Goal: Information Seeking & Learning: Learn about a topic

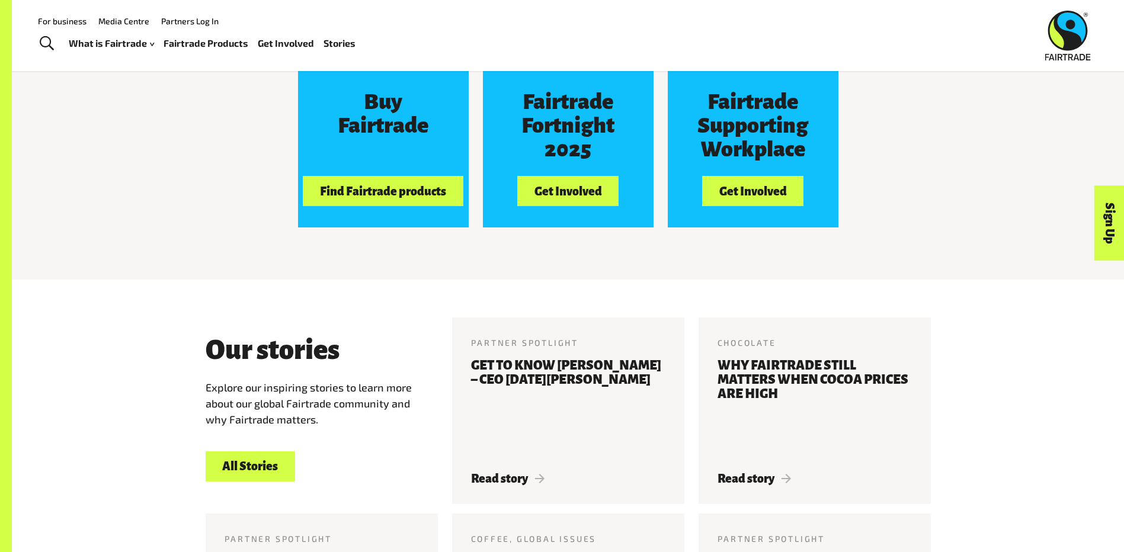
scroll to position [1199, 0]
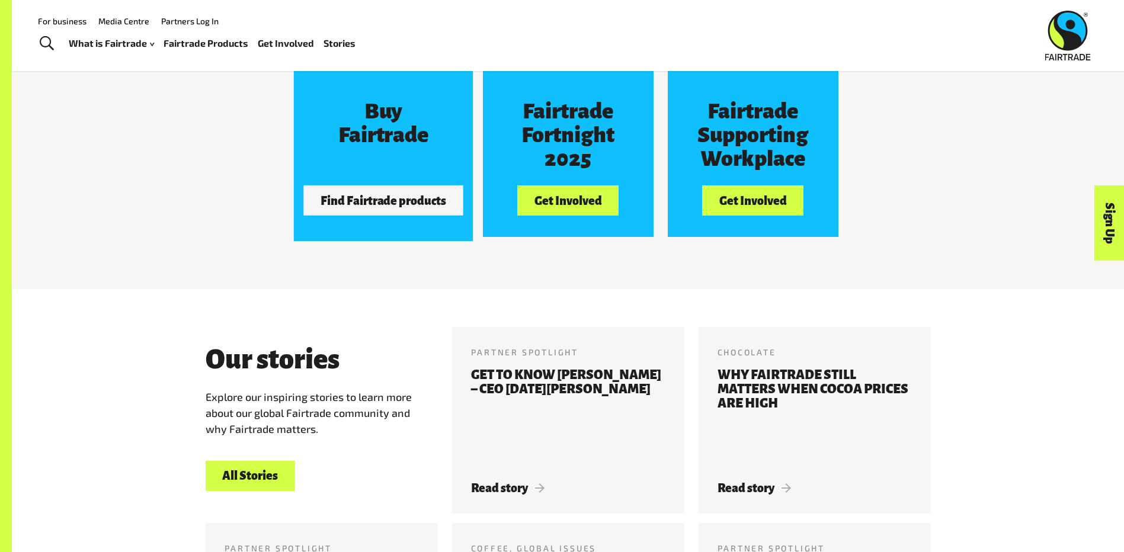
click at [393, 213] on button "Find Fairtrade products" at bounding box center [383, 201] width 160 height 30
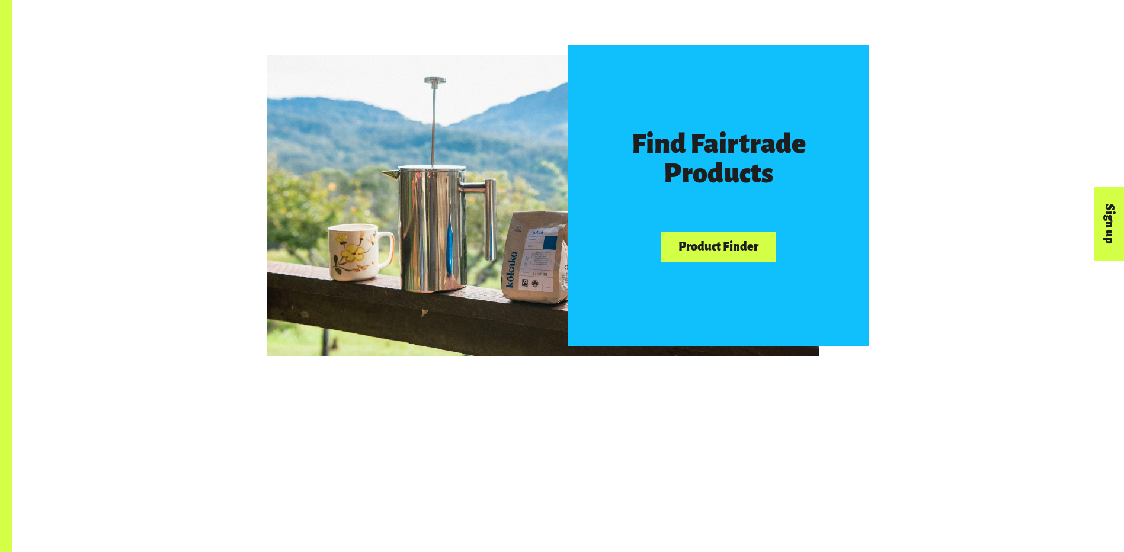
scroll to position [751, 0]
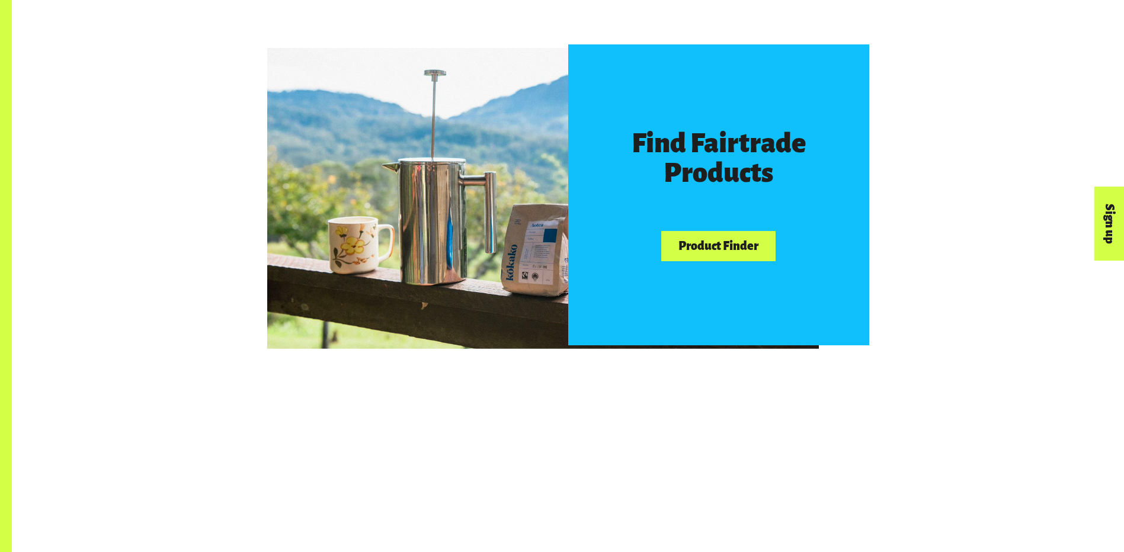
click at [722, 249] on link "Product Finder" at bounding box center [718, 246] width 114 height 30
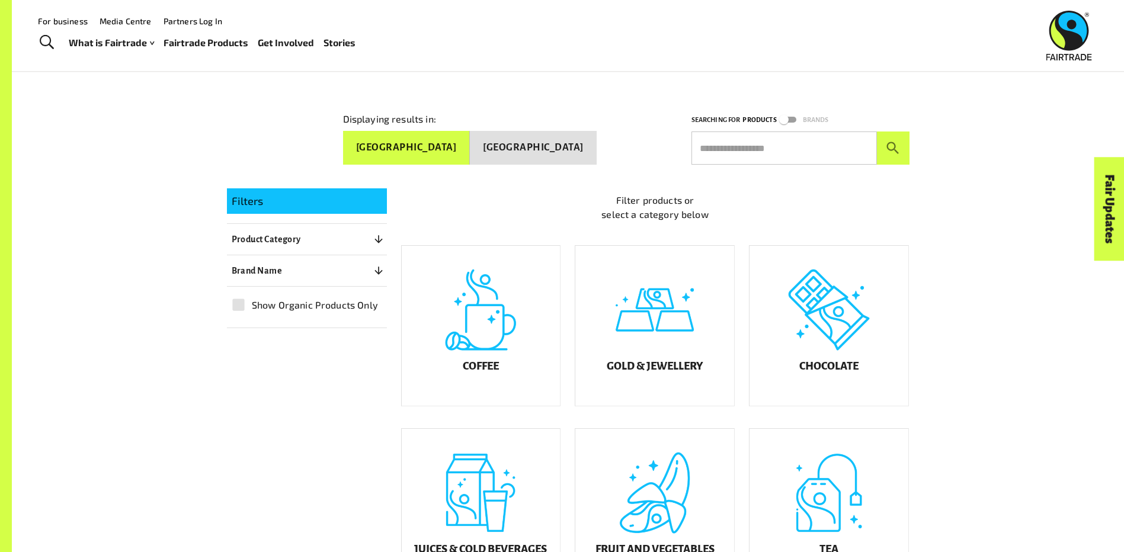
scroll to position [133, 0]
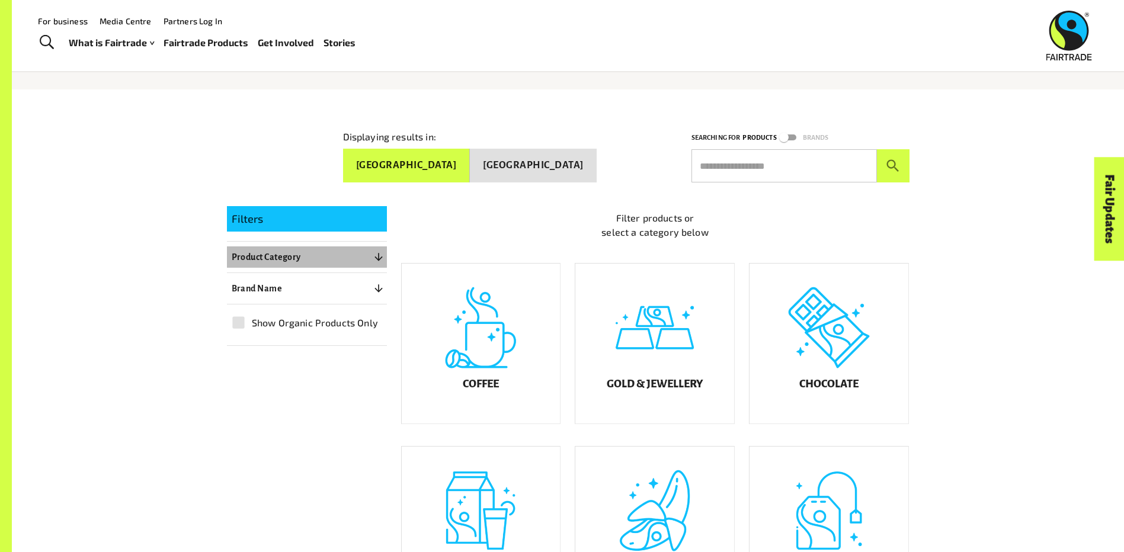
click at [291, 250] on p "Product Category" at bounding box center [266, 257] width 69 height 14
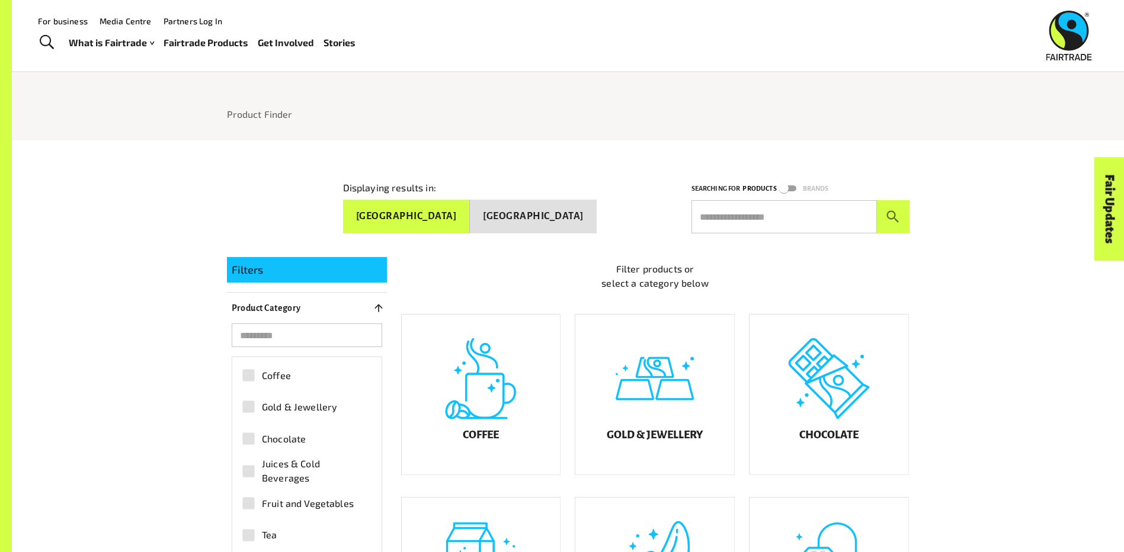
scroll to position [30, 0]
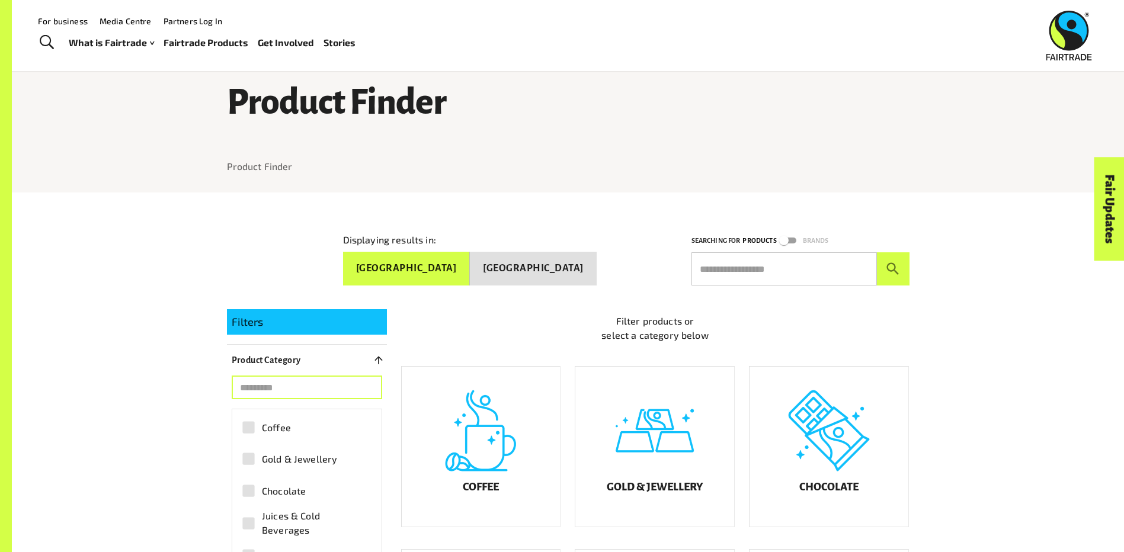
click at [301, 378] on input "search" at bounding box center [307, 388] width 151 height 24
type input "*****"
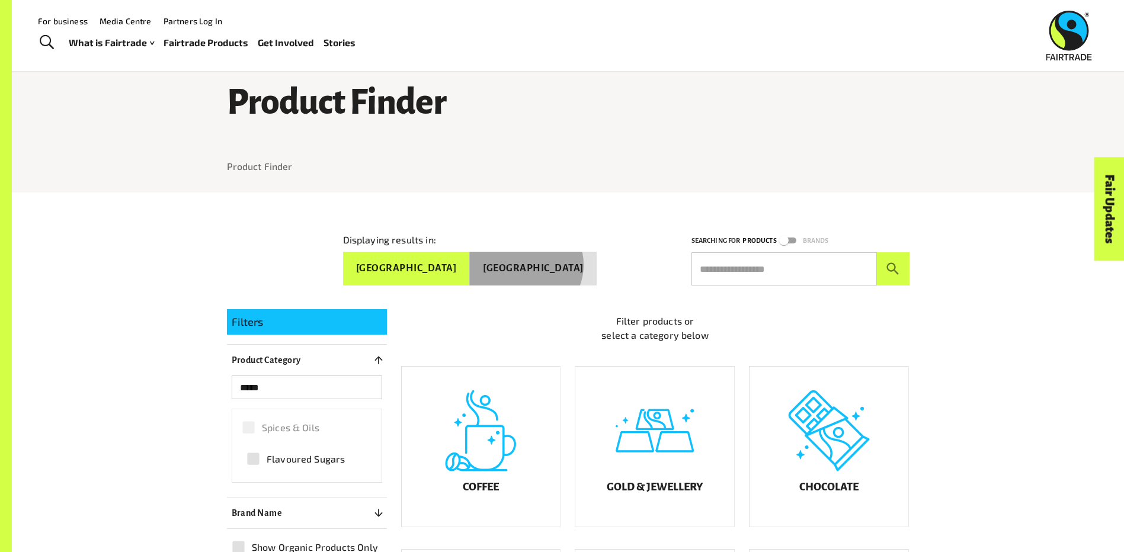
click at [563, 260] on button "New Zealand" at bounding box center [533, 269] width 127 height 34
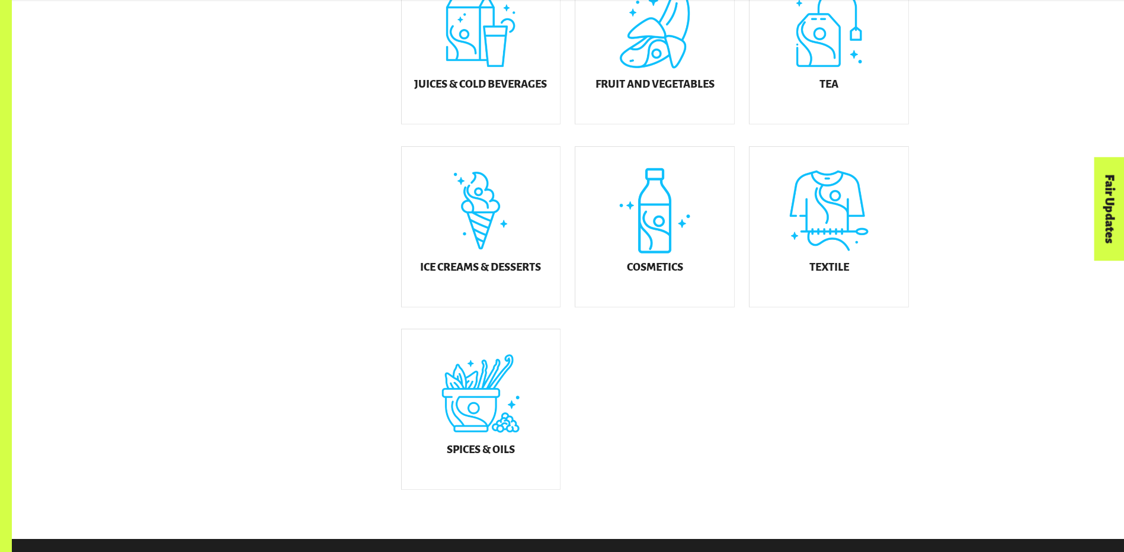
scroll to position [682, 0]
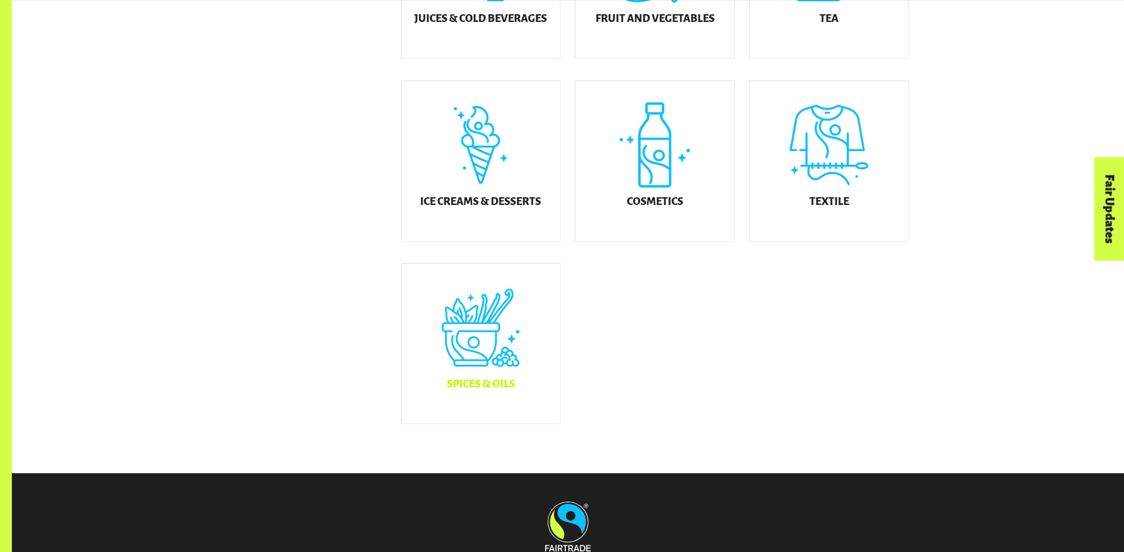
click at [497, 357] on div "Spices & Oils" at bounding box center [481, 344] width 159 height 160
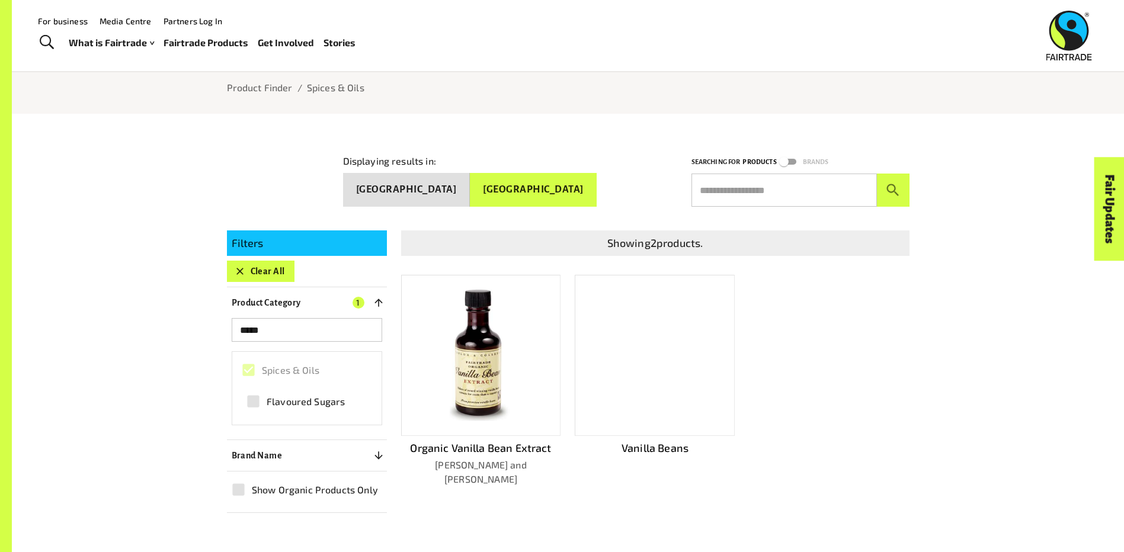
scroll to position [76, 0]
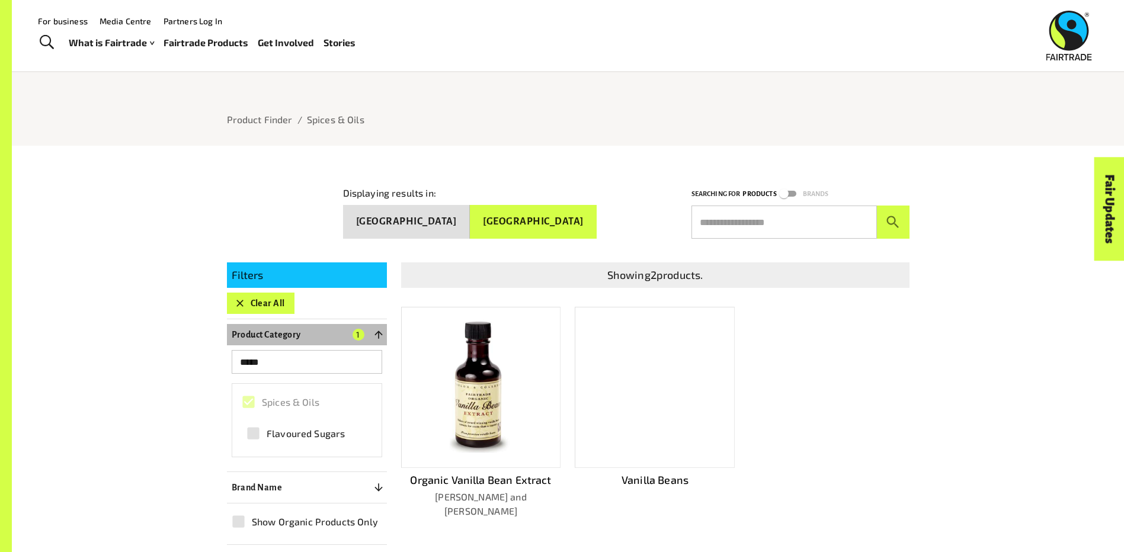
click at [378, 329] on icon "button" at bounding box center [379, 335] width 12 height 12
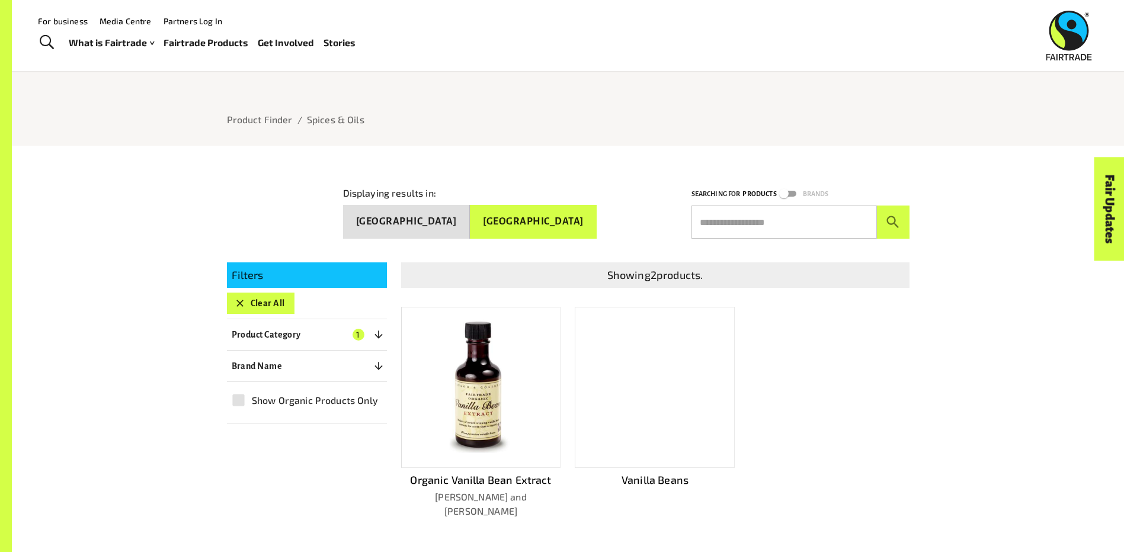
click at [378, 329] on icon "button" at bounding box center [379, 335] width 12 height 12
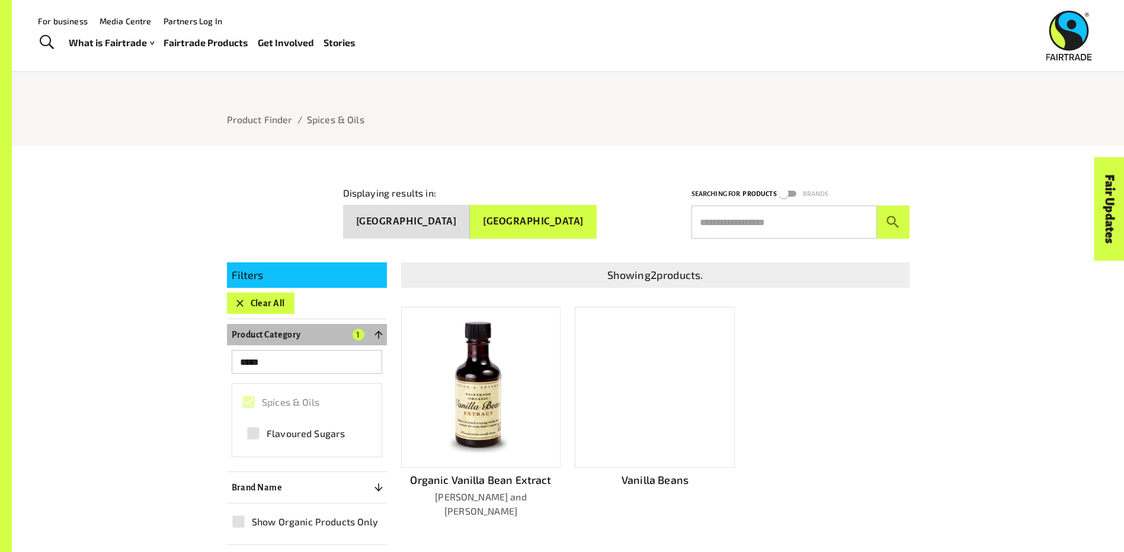
click at [378, 329] on icon "button" at bounding box center [379, 335] width 12 height 12
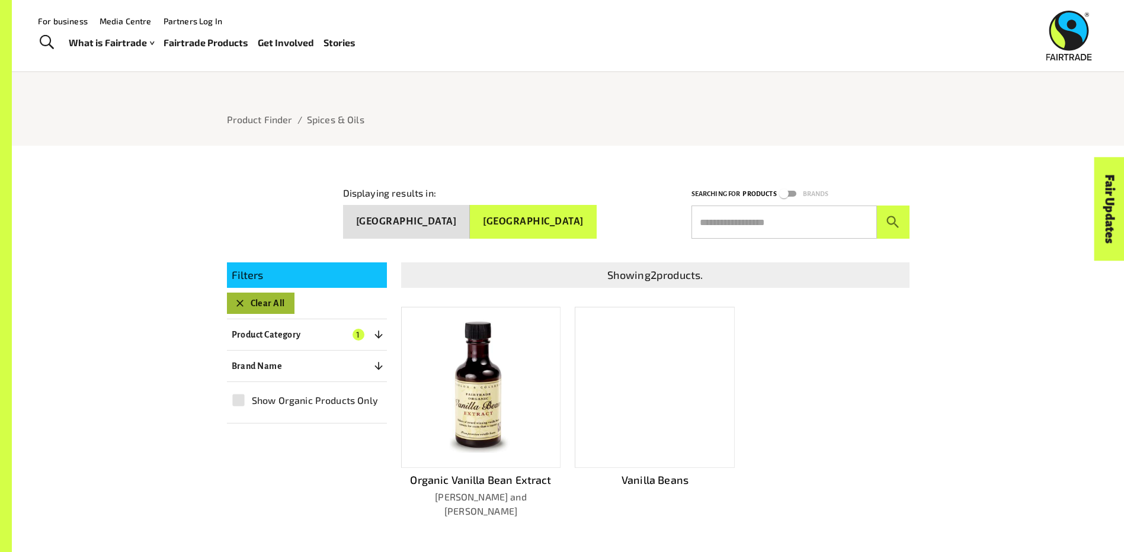
click at [239, 293] on button "Clear All" at bounding box center [261, 303] width 68 height 21
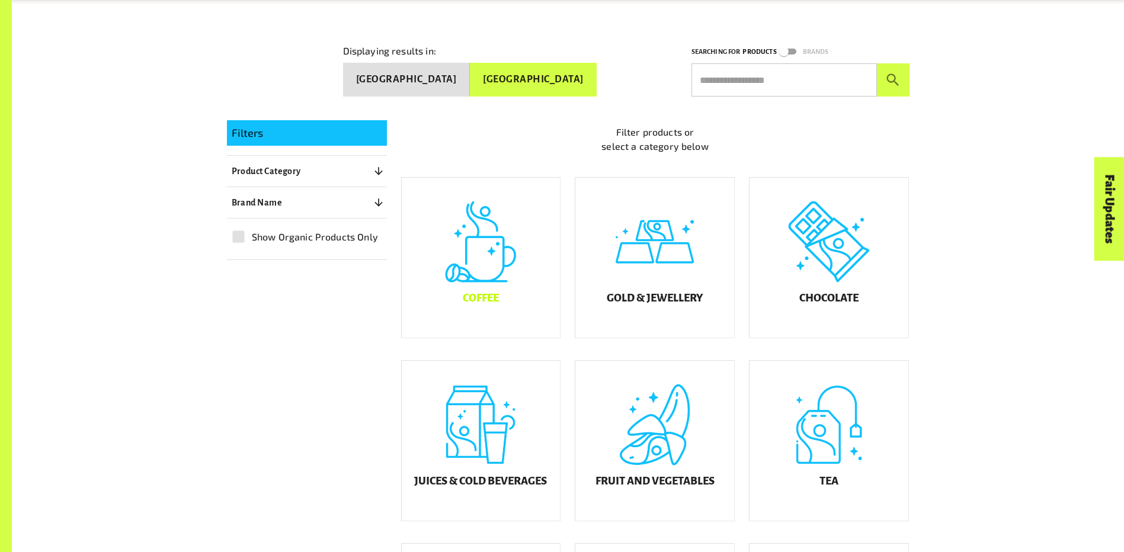
scroll to position [222, 0]
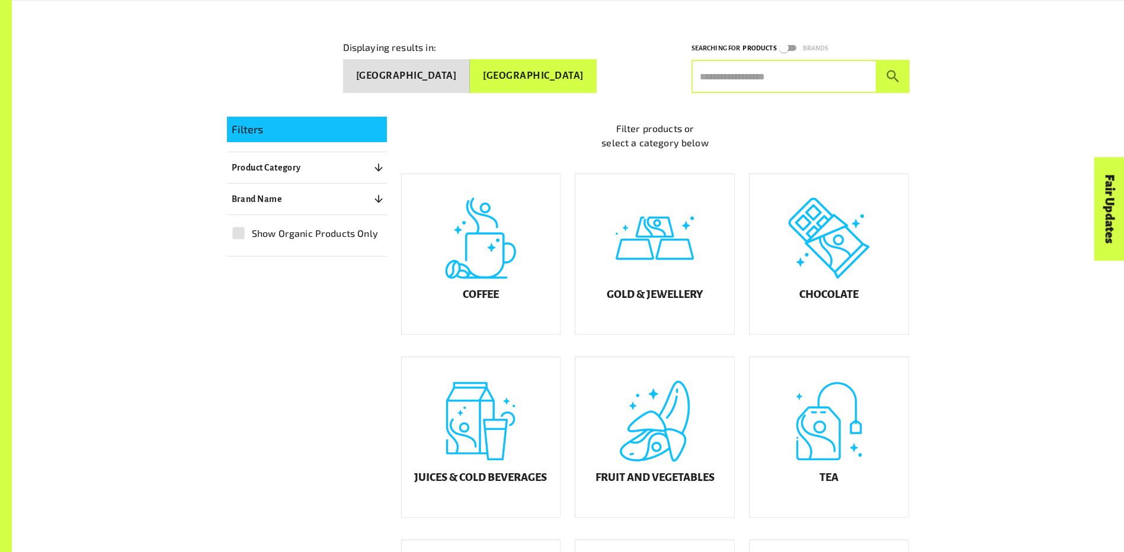
click at [759, 72] on input "text" at bounding box center [785, 76] width 186 height 33
type input "*****"
click at [471, 68] on button "Australia" at bounding box center [406, 76] width 127 height 34
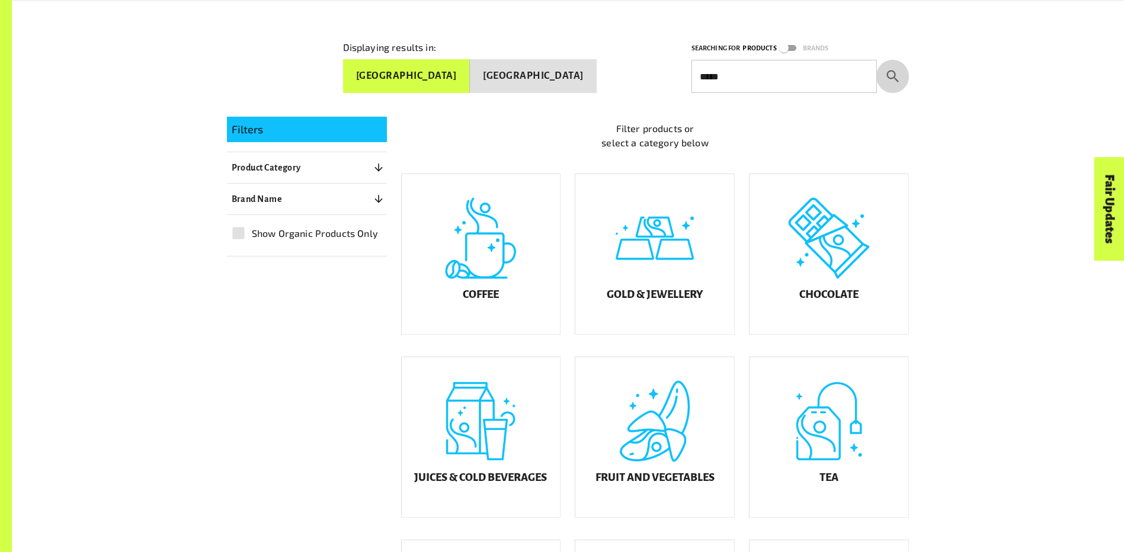
click at [894, 71] on icon "submit" at bounding box center [893, 76] width 16 height 16
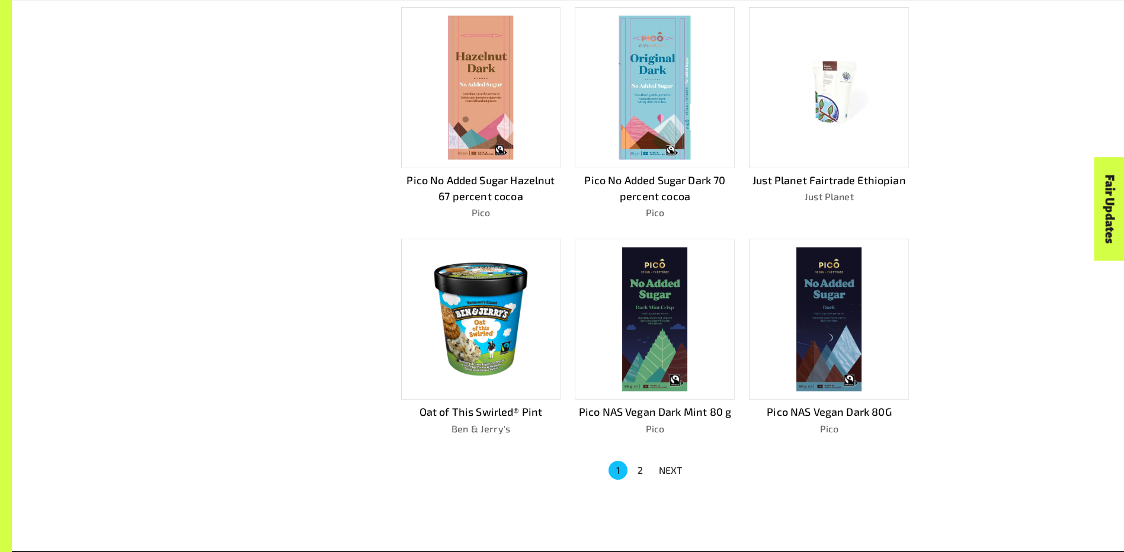
scroll to position [619, 0]
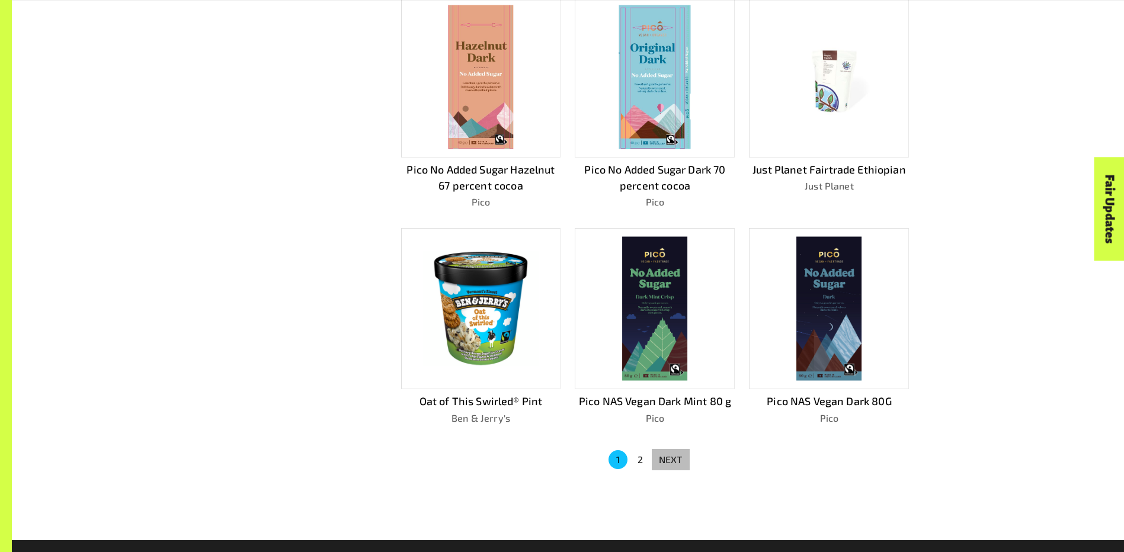
click at [667, 455] on p "NEXT" at bounding box center [671, 460] width 24 height 14
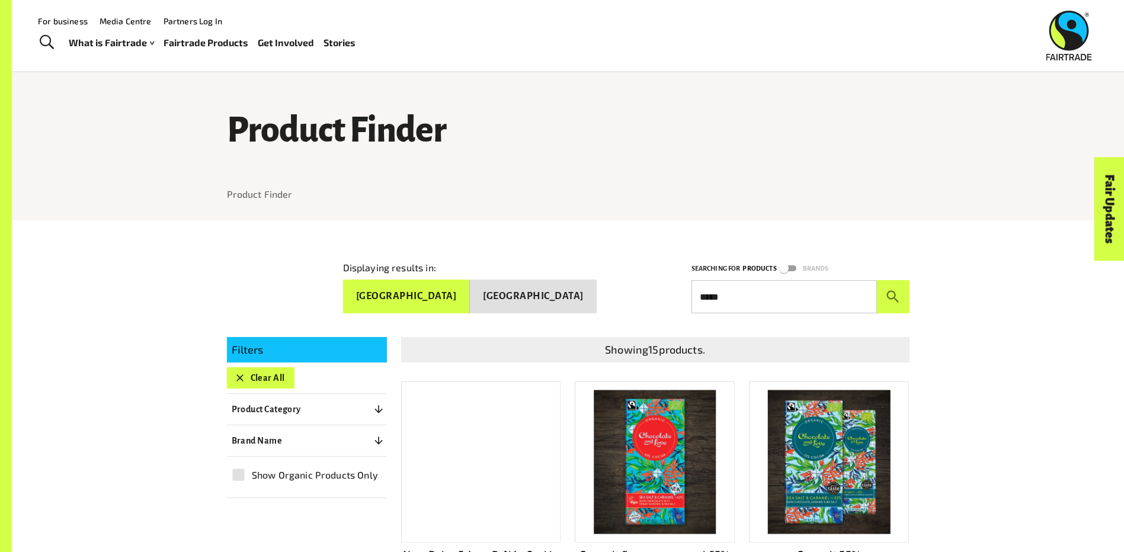
scroll to position [0, 0]
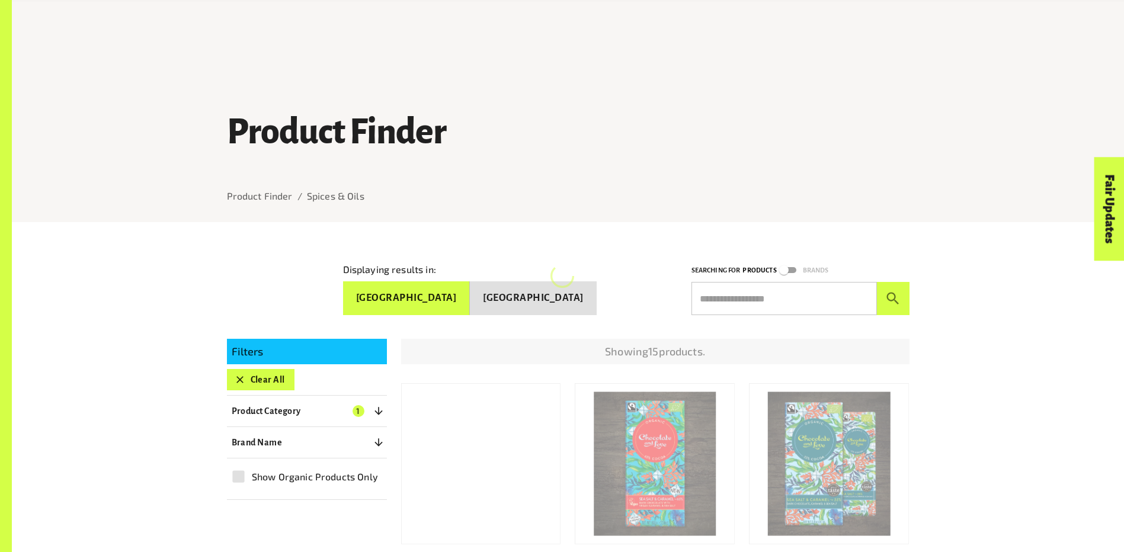
scroll to position [76, 0]
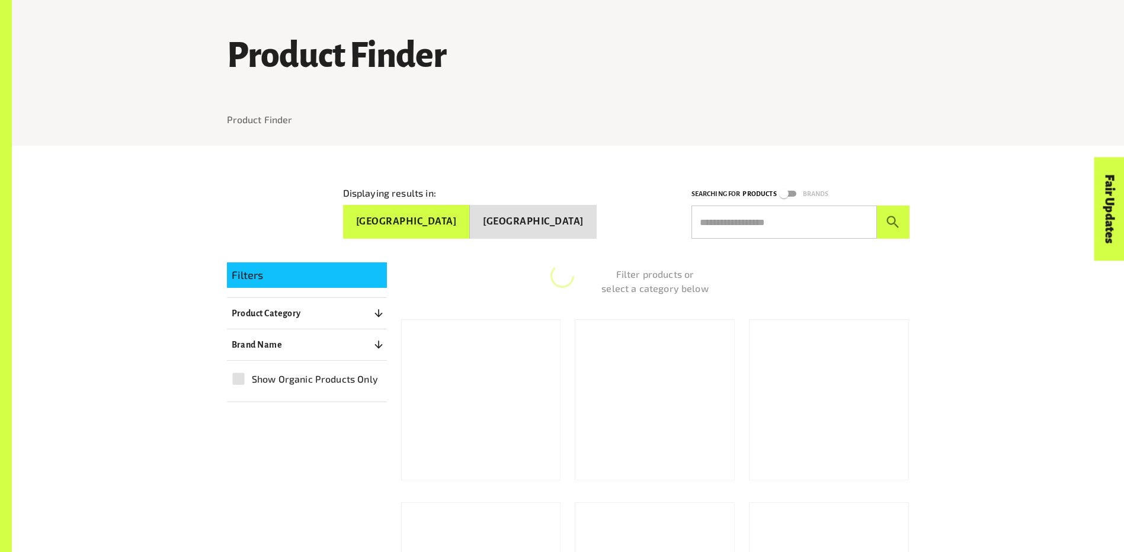
scroll to position [190, 0]
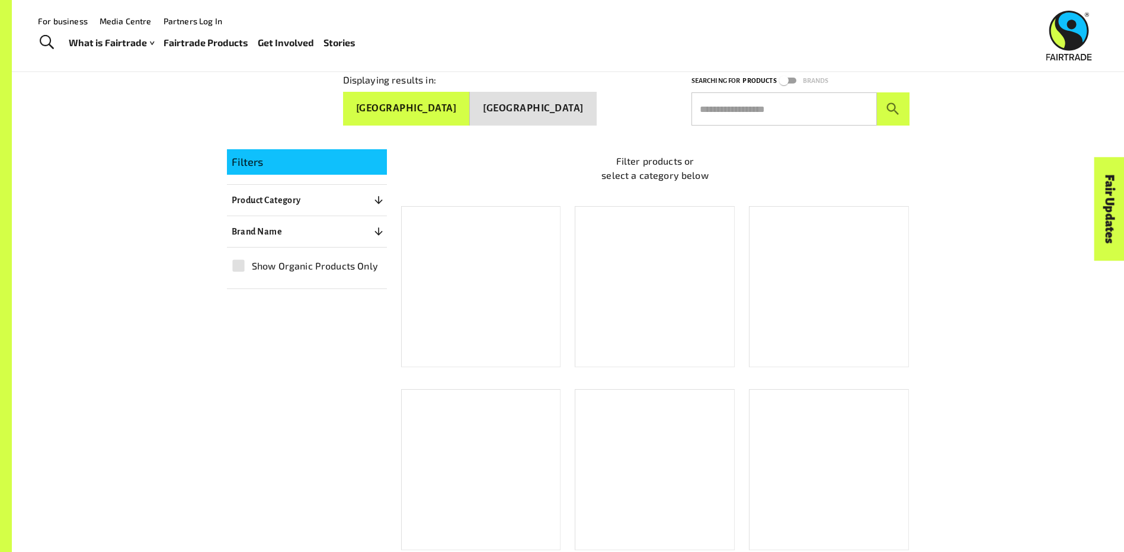
click at [63, 22] on link "For business" at bounding box center [63, 21] width 50 height 10
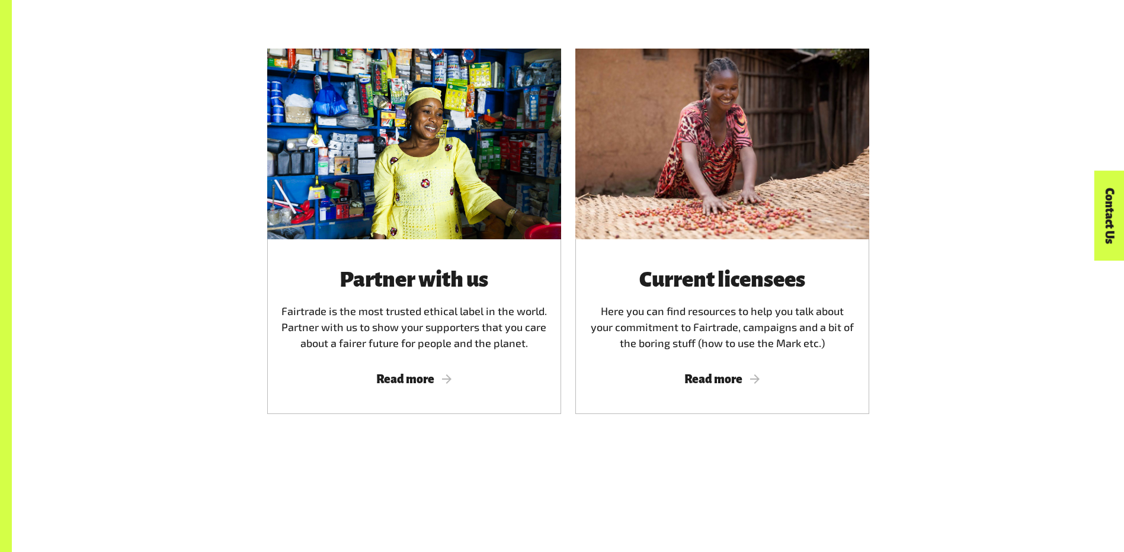
scroll to position [697, 0]
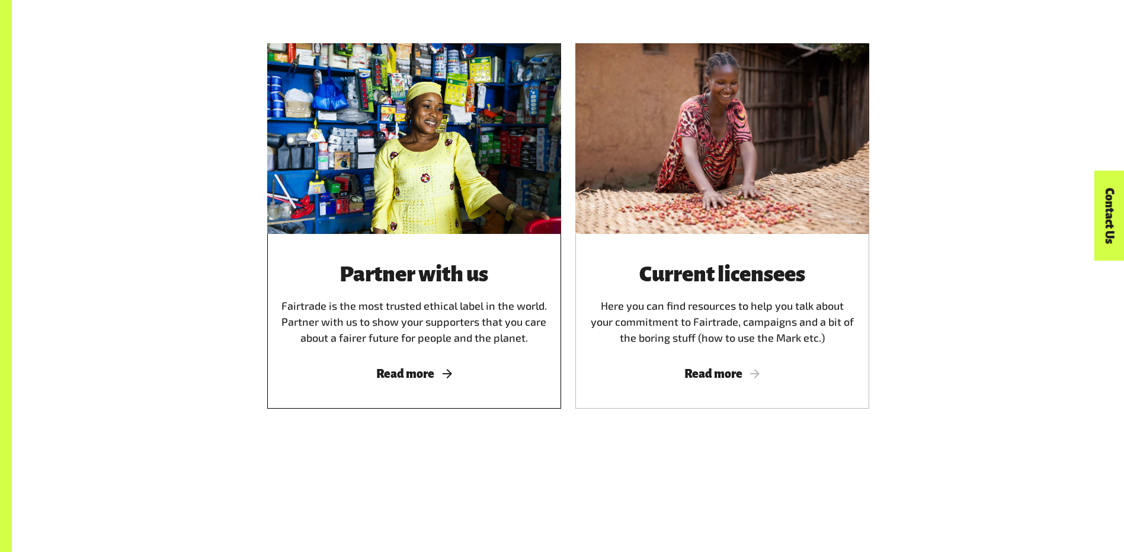
click at [408, 377] on span "Read more" at bounding box center [415, 373] width 266 height 13
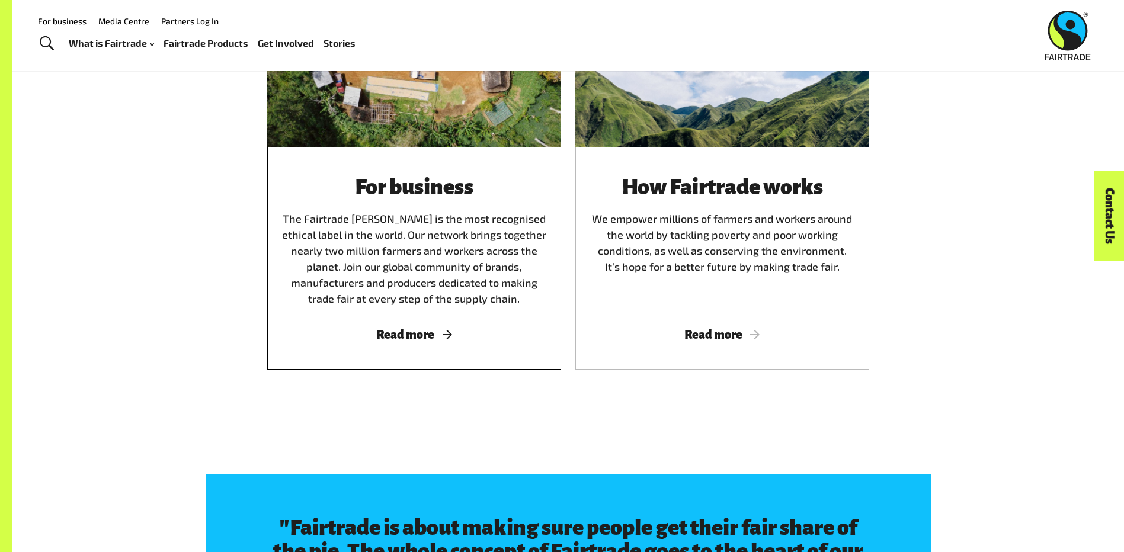
scroll to position [1550, 0]
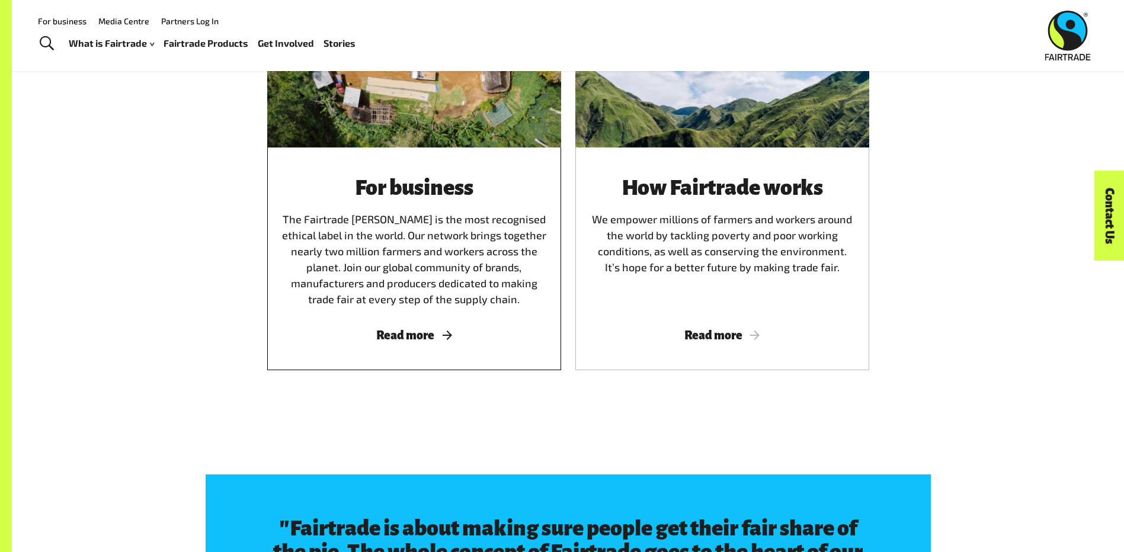
click at [417, 342] on span "Read more" at bounding box center [415, 335] width 266 height 13
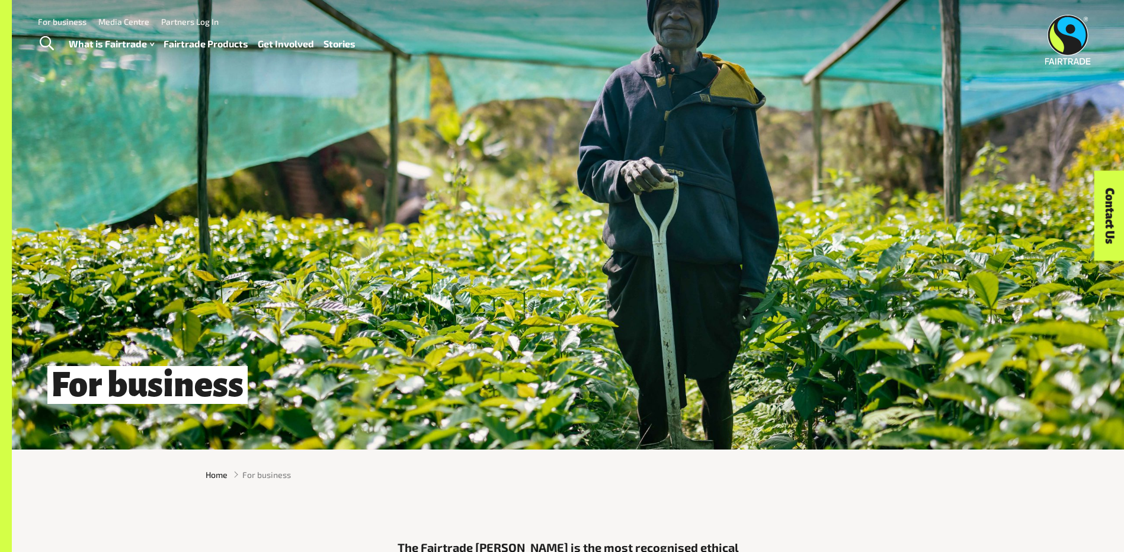
click at [220, 43] on link "Fairtrade Products" at bounding box center [206, 44] width 85 height 17
